Goal: Task Accomplishment & Management: Use online tool/utility

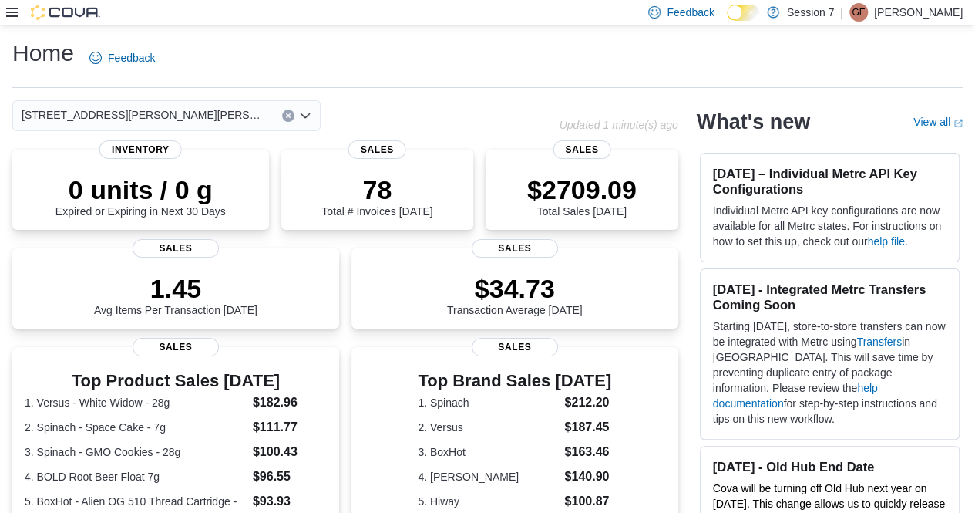
click at [9, 8] on icon at bounding box center [12, 12] width 12 height 9
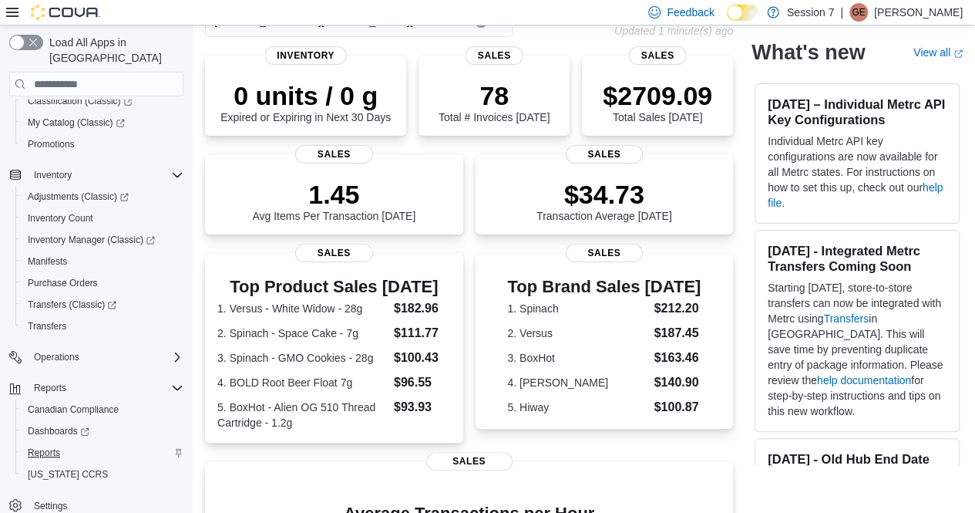
scroll to position [99, 0]
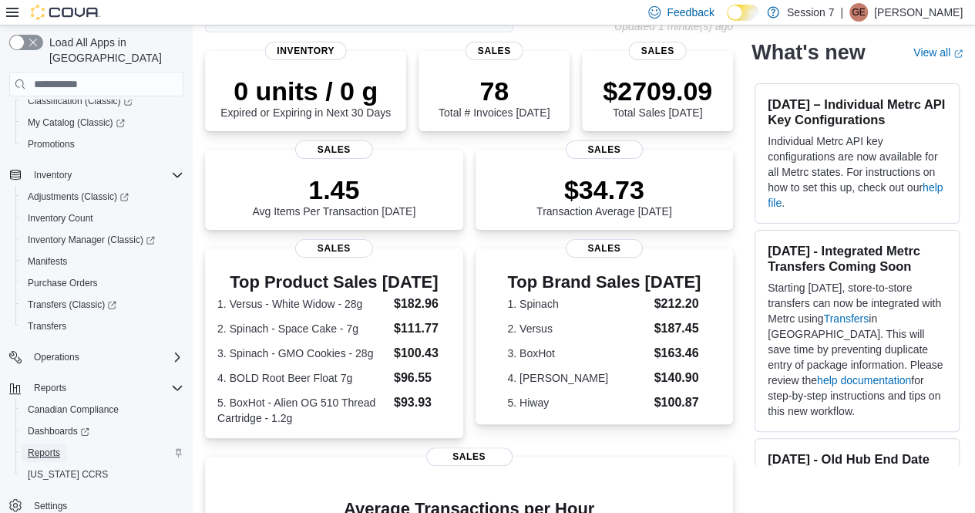
click at [32, 446] on span "Reports" at bounding box center [44, 452] width 32 height 12
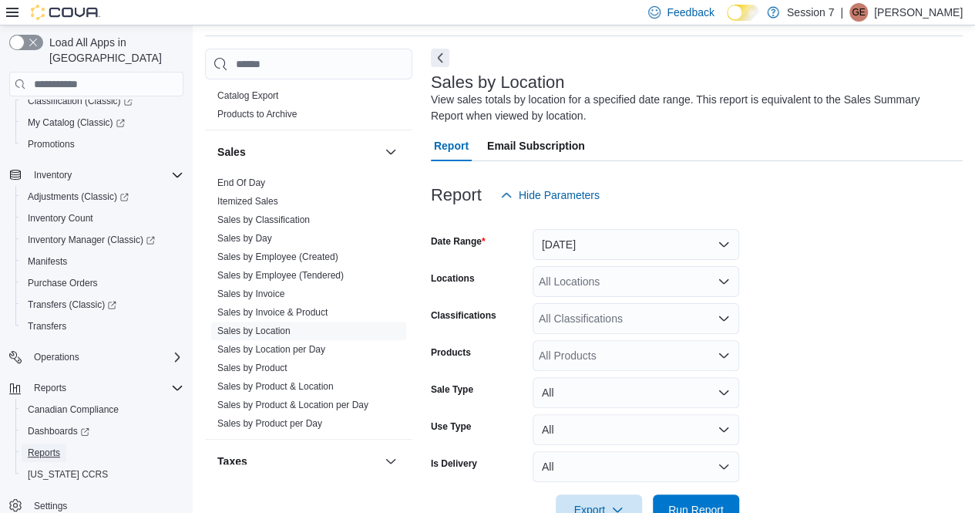
scroll to position [1026, 0]
click at [278, 323] on link "Sales by Location" at bounding box center [253, 328] width 73 height 11
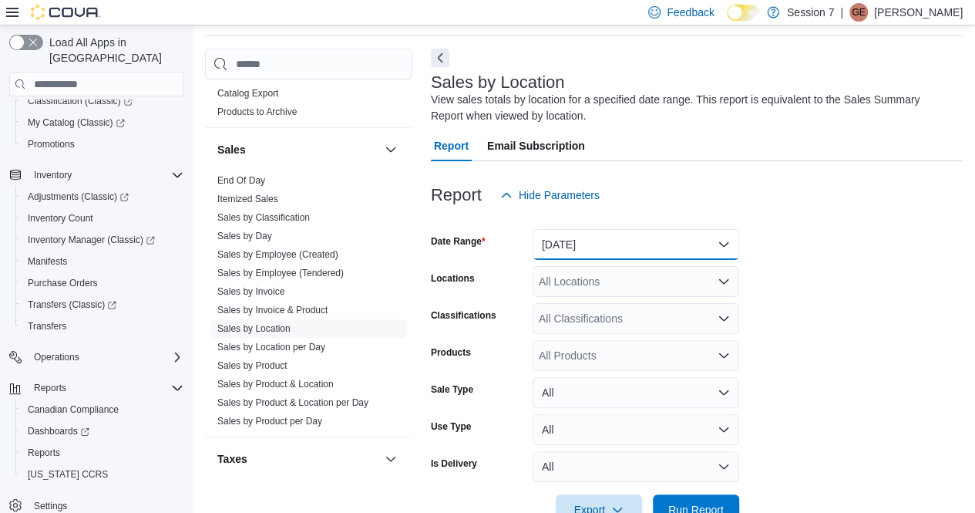
click at [724, 254] on button "Yesterday" at bounding box center [636, 244] width 207 height 31
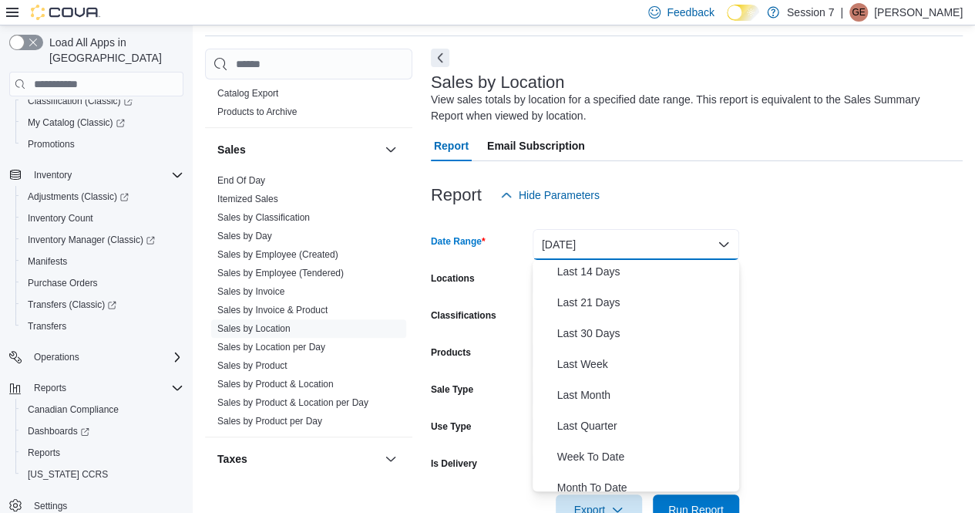
scroll to position [231, 0]
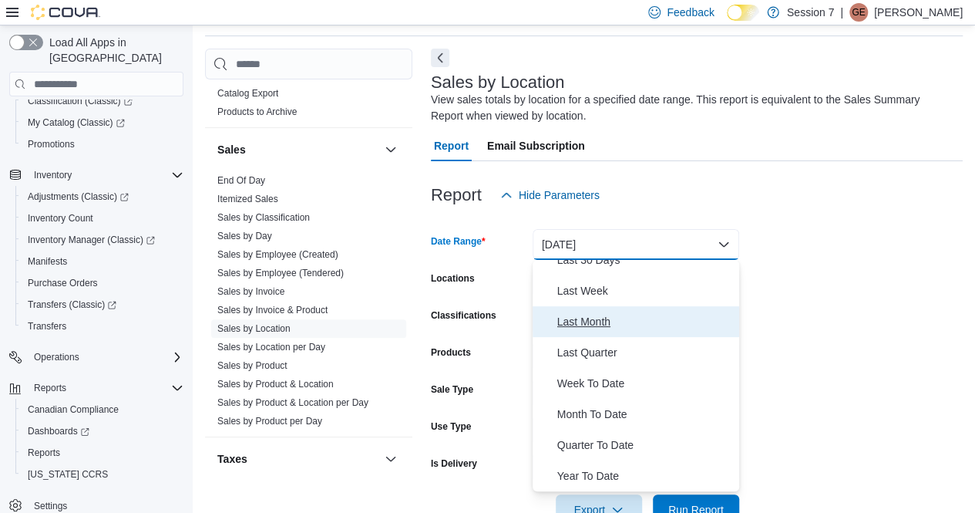
click at [586, 328] on span "Last Month" at bounding box center [645, 321] width 176 height 19
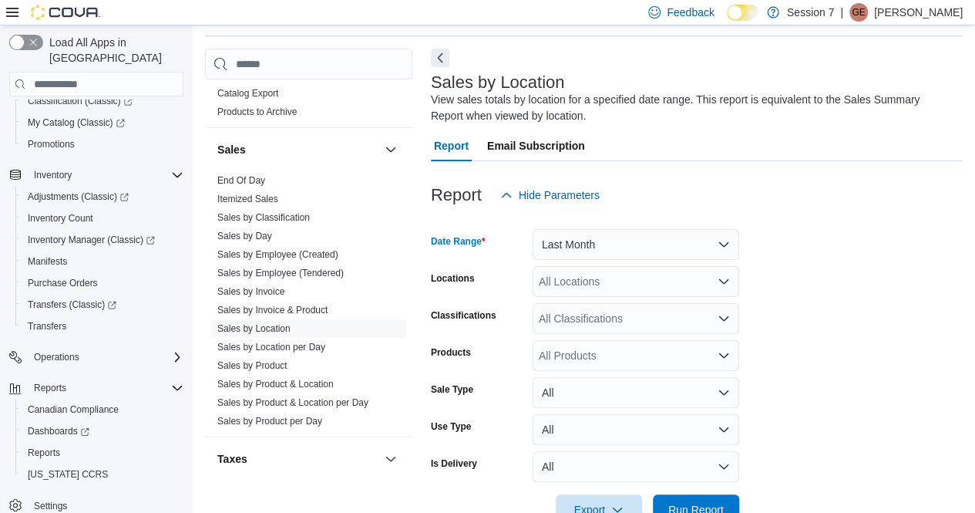
click at [780, 328] on form "Date Range Last Month Locations All Locations Classifications All Classificatio…" at bounding box center [697, 368] width 532 height 315
click at [717, 285] on div "All Locations" at bounding box center [636, 281] width 207 height 31
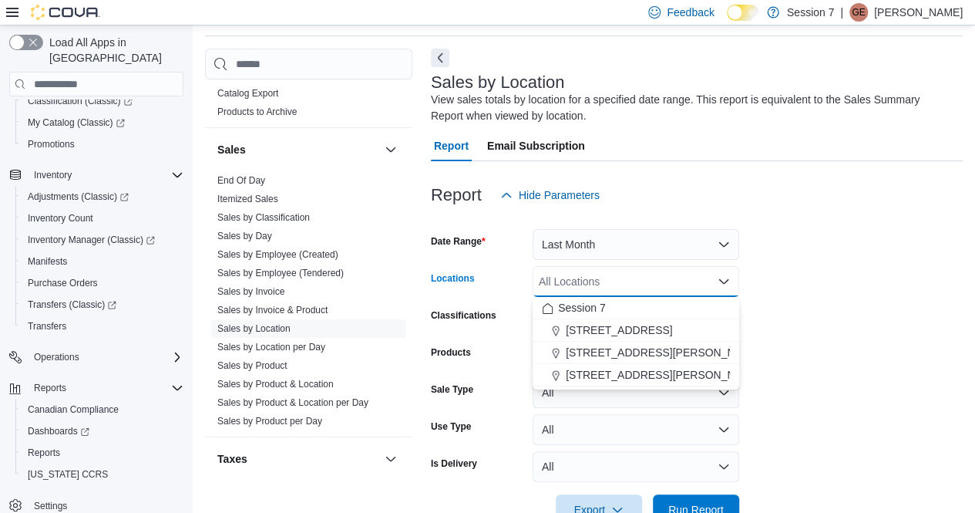
click at [807, 299] on form "Date Range Last Month Locations All Locations Combo box. Selected. Combo box in…" at bounding box center [697, 368] width 532 height 315
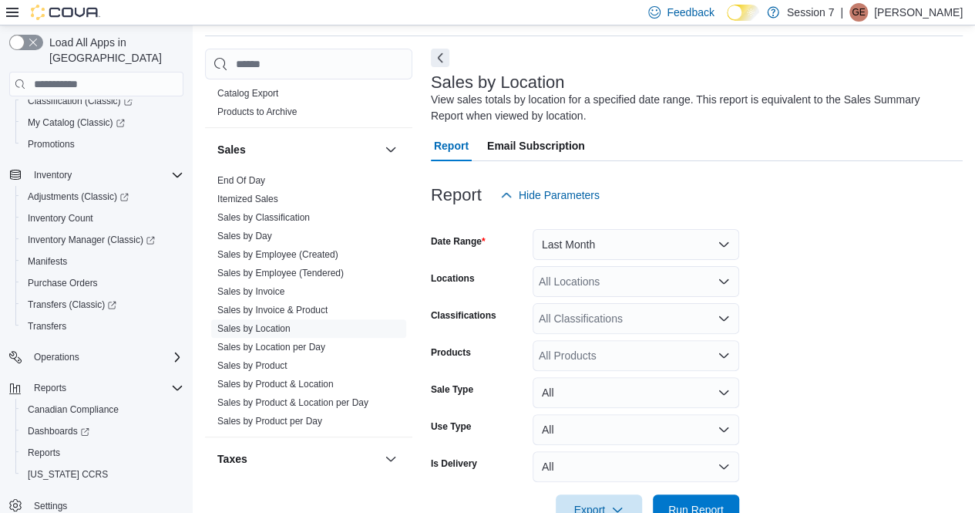
scroll to position [94, 0]
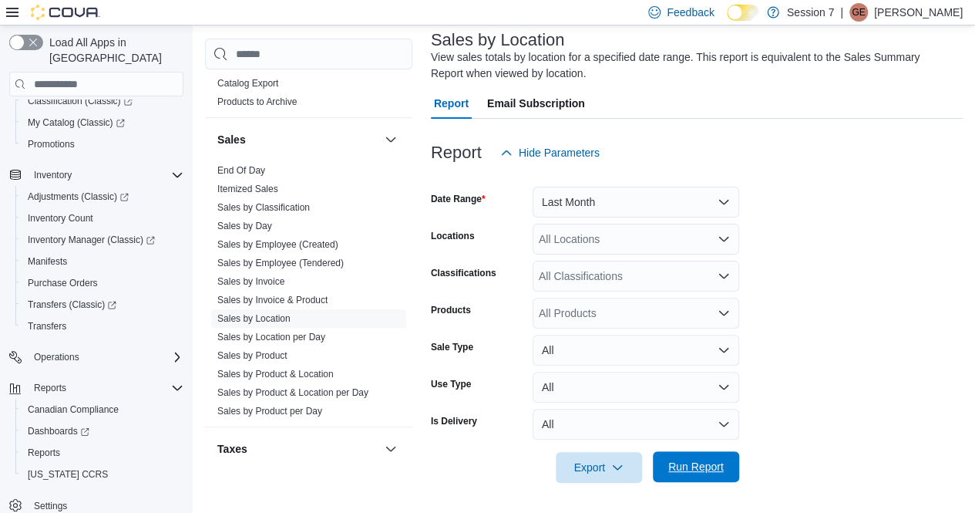
click at [695, 463] on span "Run Report" at bounding box center [697, 466] width 56 height 15
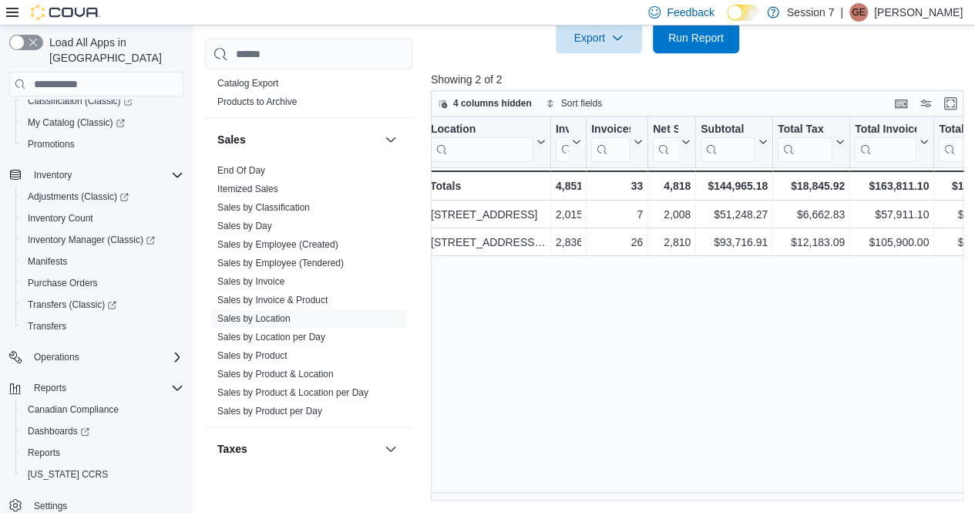
scroll to position [0, 7]
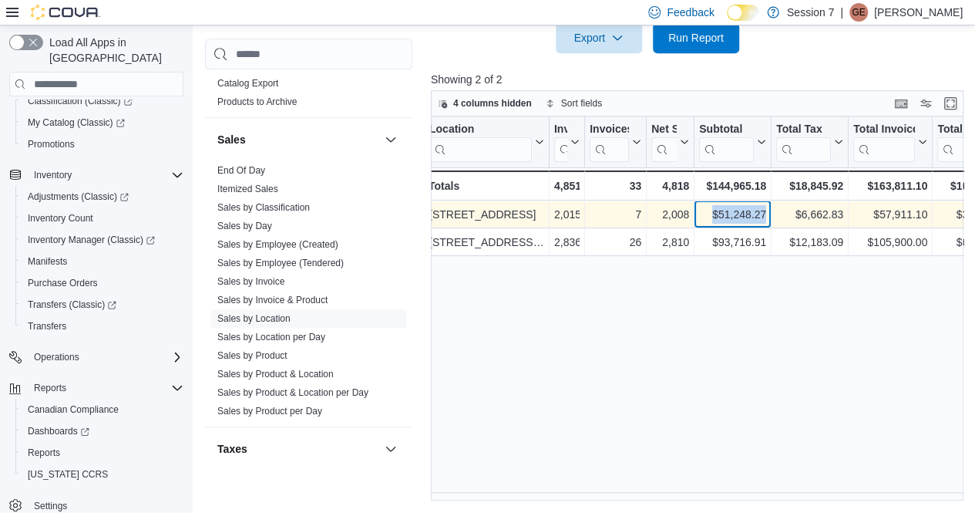
drag, startPoint x: 714, startPoint y: 213, endPoint x: 766, endPoint y: 207, distance: 52.7
click at [766, 207] on div "$51,248.27 - Subtotal, column 5, row 1" at bounding box center [733, 214] width 77 height 28
copy div "$51,248.27"
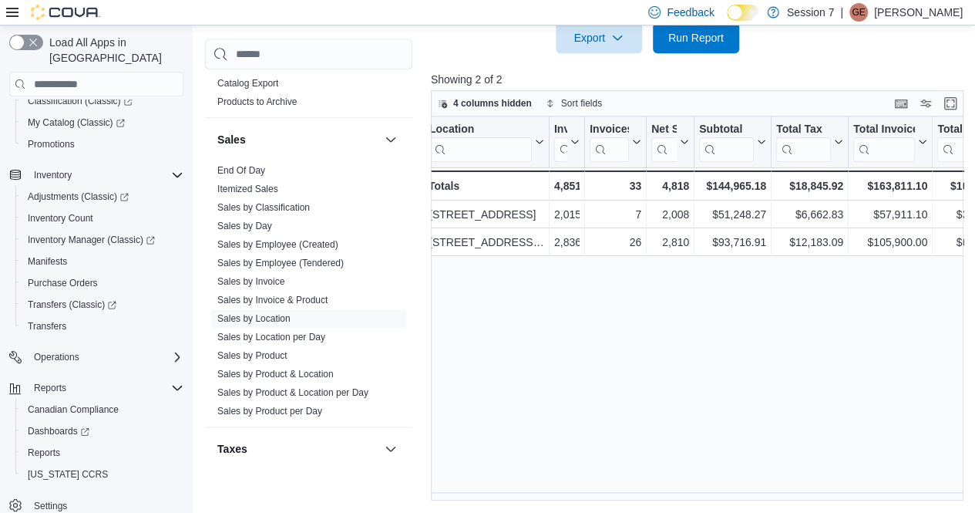
click at [432, 328] on div "Location Click to view column header actions Invoices Sold Click to view column…" at bounding box center [700, 308] width 538 height 385
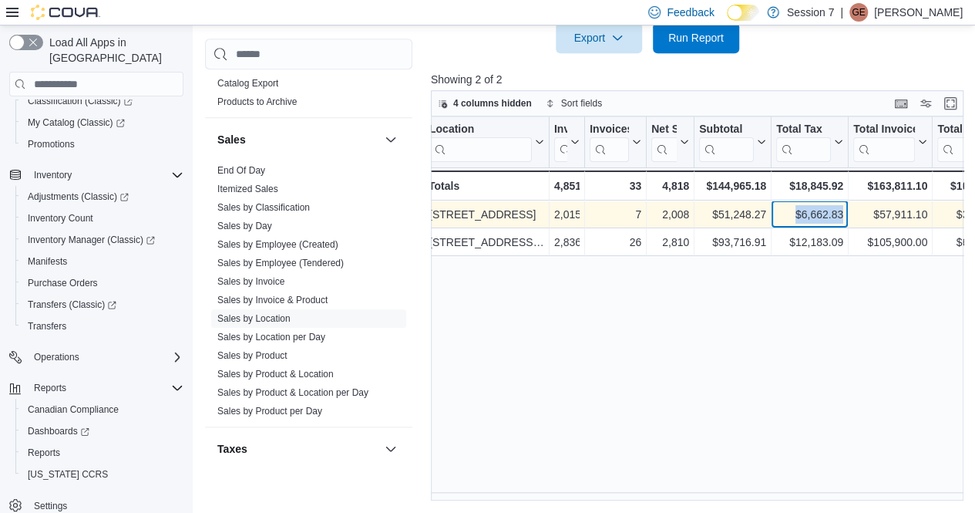
drag, startPoint x: 796, startPoint y: 214, endPoint x: 846, endPoint y: 208, distance: 50.4
click at [846, 208] on div "$6,662.83 - Total Tax, column 6, row 1" at bounding box center [810, 214] width 77 height 28
copy div "$6,662.83"
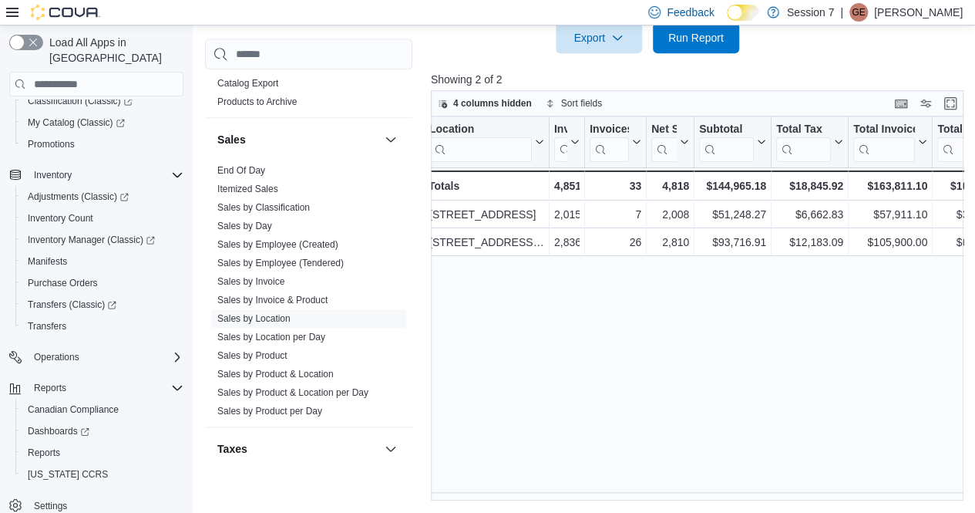
click at [467, 305] on div "Location Click to view column header actions Invoices Sold Click to view column…" at bounding box center [700, 308] width 538 height 385
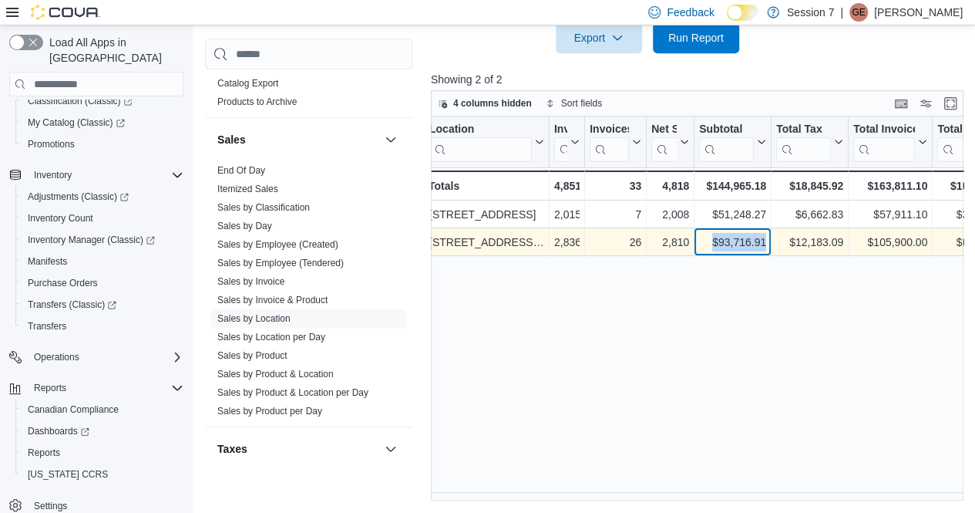
drag, startPoint x: 712, startPoint y: 244, endPoint x: 766, endPoint y: 241, distance: 54.1
click at [766, 241] on div "$93,716.91 - Subtotal, column 5, row 2" at bounding box center [733, 242] width 77 height 28
copy div "$93,716.91"
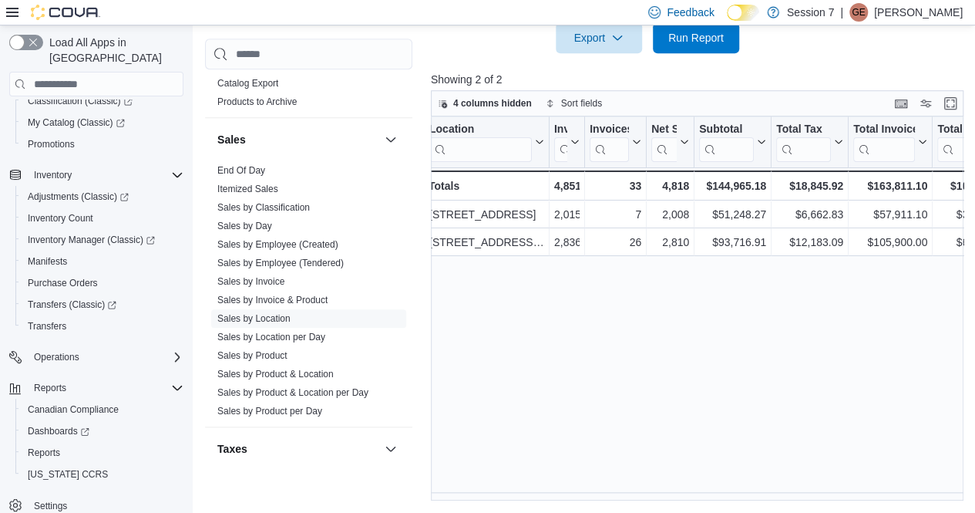
click at [470, 283] on div "Location Click to view column header actions Invoices Sold Click to view column…" at bounding box center [700, 308] width 538 height 385
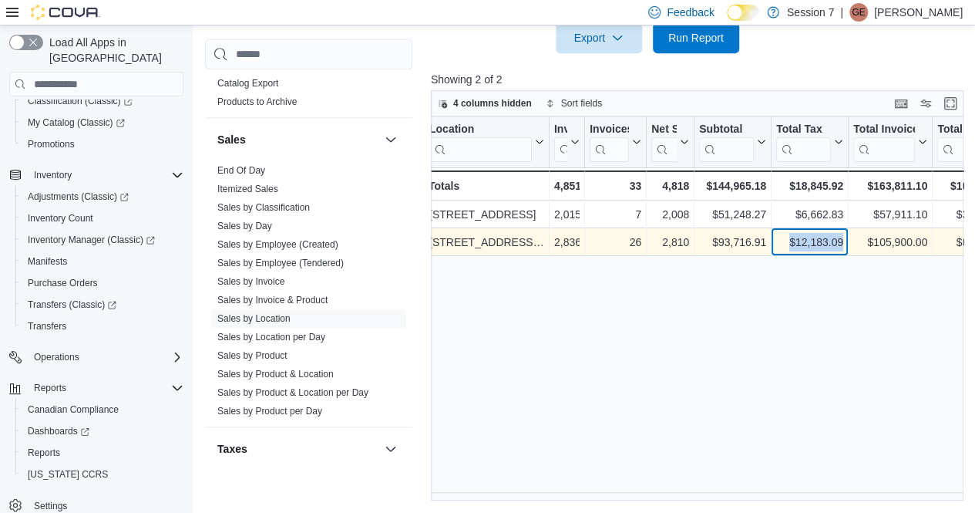
drag, startPoint x: 791, startPoint y: 244, endPoint x: 844, endPoint y: 238, distance: 52.7
click at [844, 238] on div "$12,183.09 - Total Tax, column 6, row 2" at bounding box center [810, 242] width 77 height 28
copy div "$12,183.09"
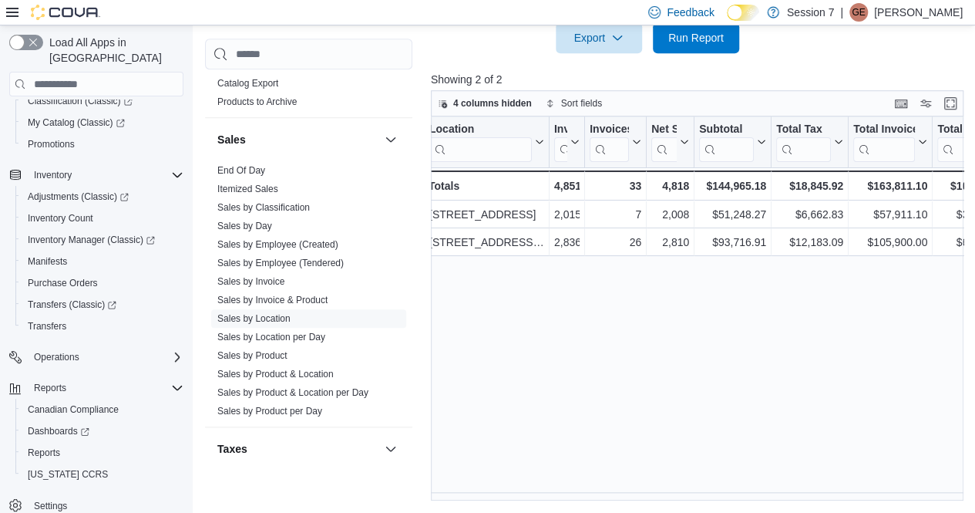
click at [460, 358] on div "Location Click to view column header actions Invoices Sold Click to view column…" at bounding box center [700, 308] width 538 height 385
click at [455, 314] on div "Location Click to view column header actions Invoices Sold Click to view column…" at bounding box center [700, 308] width 538 height 385
